Goal: Navigation & Orientation: Find specific page/section

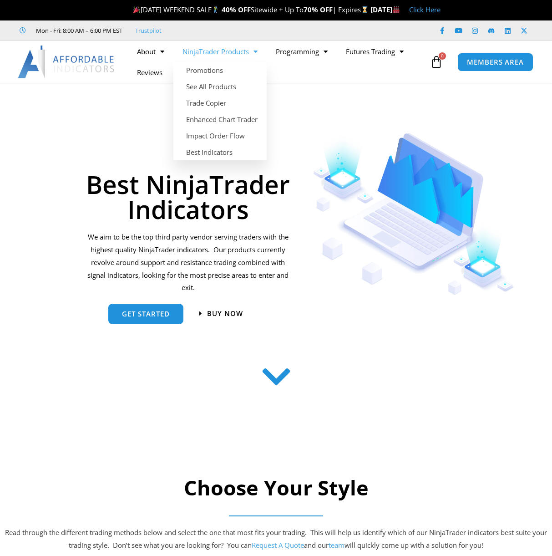
click at [209, 55] on link "NinjaTrader Products" at bounding box center [219, 51] width 93 height 21
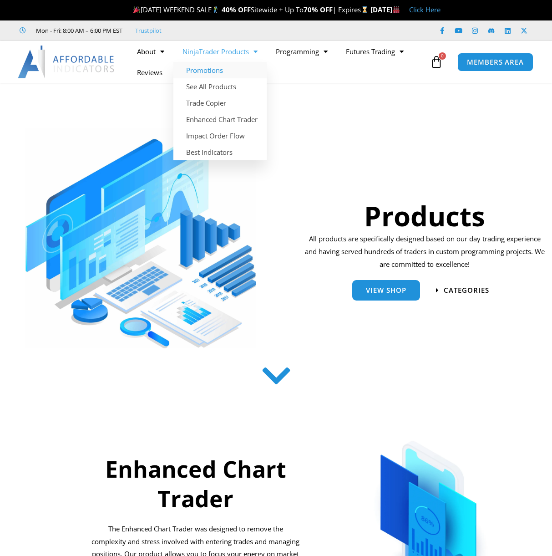
click at [208, 74] on link "Promotions" at bounding box center [219, 70] width 93 height 16
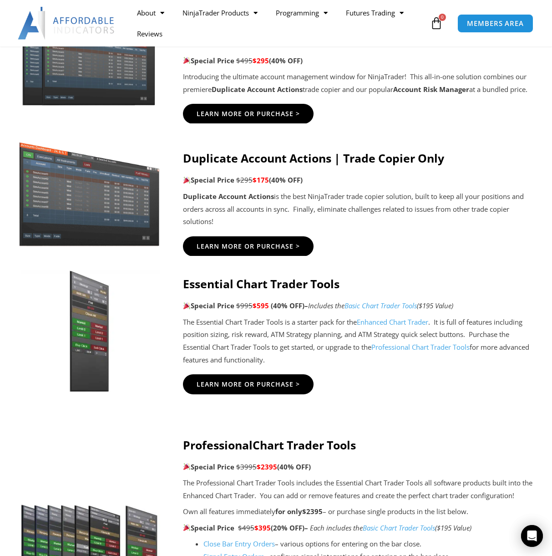
scroll to position [544, 0]
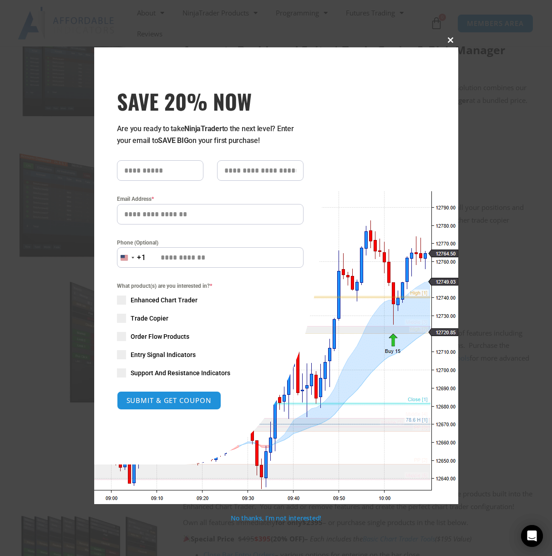
click at [449, 40] on span at bounding box center [451, 39] width 15 height 5
